Goal: Task Accomplishment & Management: Use online tool/utility

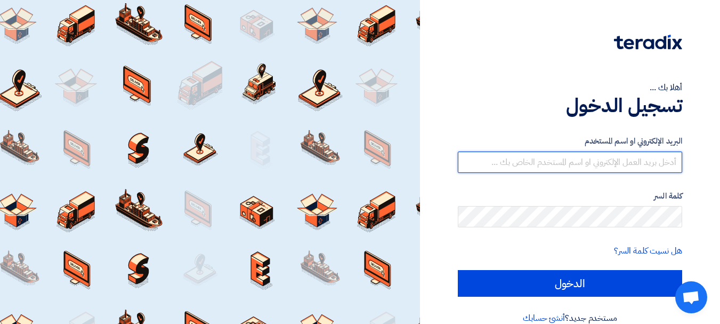
click at [542, 171] on input "text" at bounding box center [570, 161] width 225 height 21
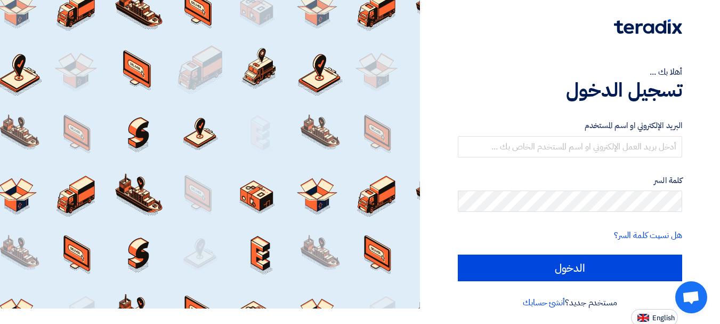
scroll to position [18, 0]
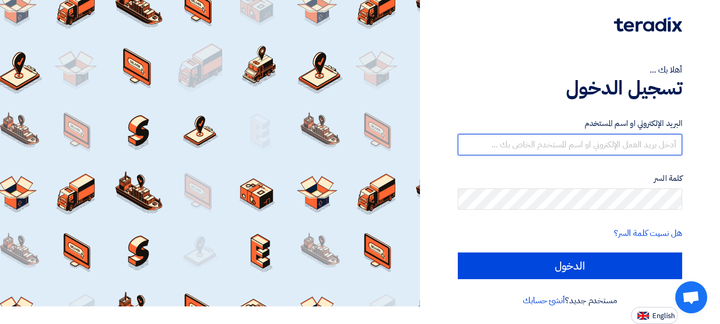
click at [528, 153] on input "text" at bounding box center [570, 144] width 225 height 21
click at [529, 151] on input "text" at bounding box center [570, 144] width 225 height 21
paste input "[EMAIL_ADDRESS][DOMAIN_NAME]"
type input "[EMAIL_ADDRESS][DOMAIN_NAME]"
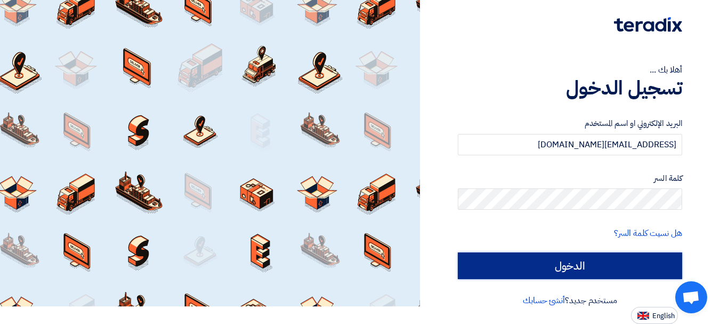
click at [551, 265] on input "الدخول" at bounding box center [570, 265] width 225 height 27
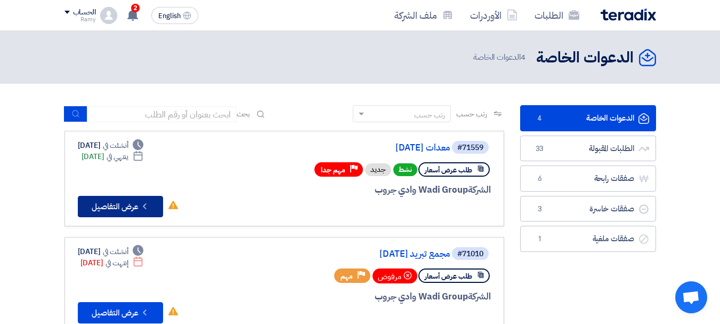
click at [134, 207] on button "Check details عرض التفاصيل" at bounding box center [120, 206] width 85 height 21
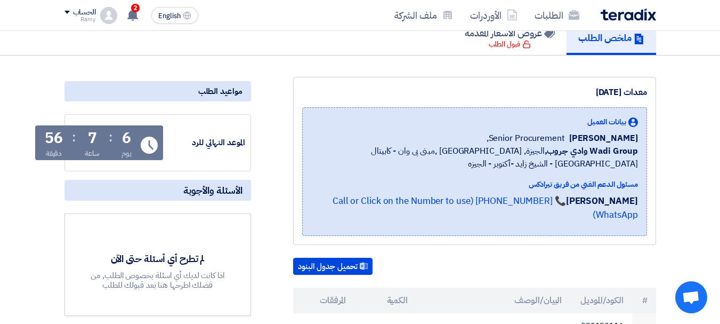
scroll to position [213, 0]
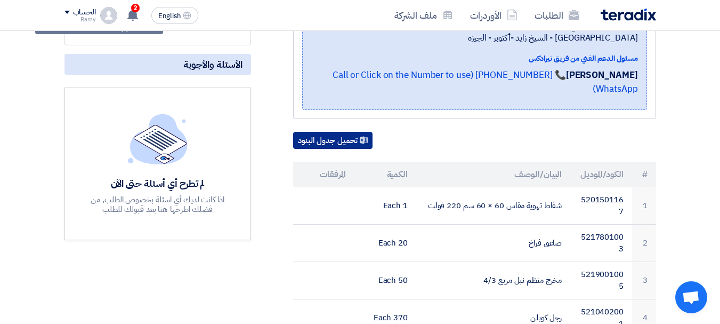
click at [349, 132] on button "تحميل جدول البنود" at bounding box center [332, 140] width 79 height 17
